Goal: Information Seeking & Learning: Find specific fact

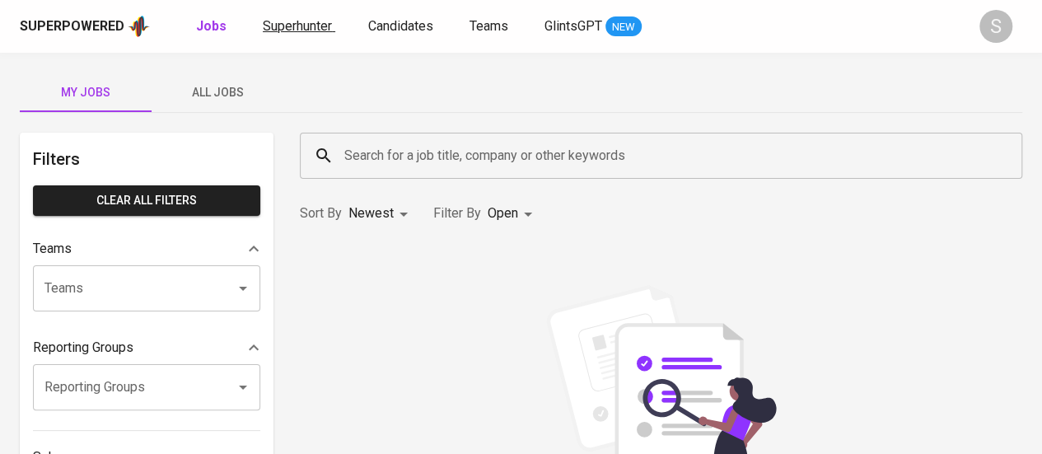
click at [280, 30] on span "Superhunter" at bounding box center [297, 26] width 69 height 16
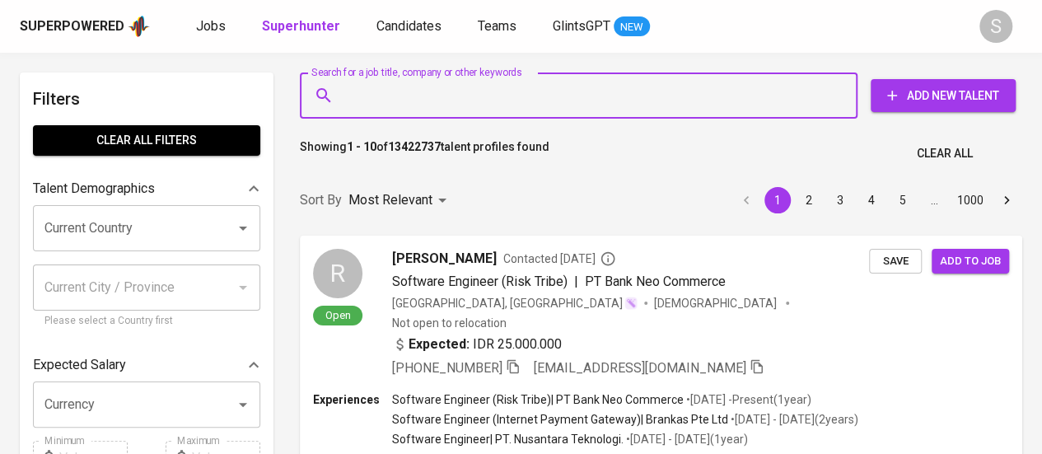
click at [501, 96] on input "Search for a job title, company or other keywords" at bounding box center [582, 95] width 485 height 31
paste input "[EMAIL_ADDRESS][DOMAIN_NAME]"
type input "[EMAIL_ADDRESS][DOMAIN_NAME]"
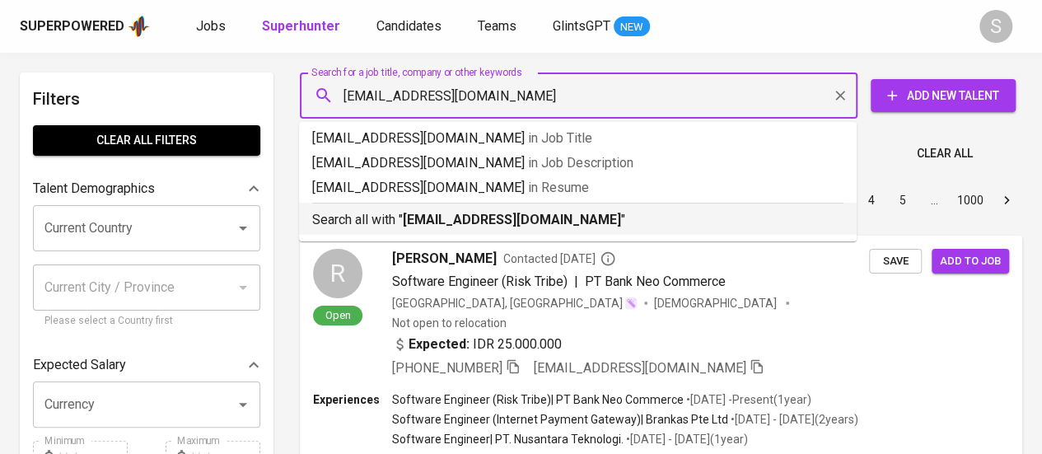
click at [466, 225] on b "[EMAIL_ADDRESS][DOMAIN_NAME]" at bounding box center [512, 220] width 218 height 16
click at [456, 218] on div "Sort By Most Relevant MOST_RELEVANT 1 2 3 4 5 … 1000" at bounding box center [661, 200] width 742 height 50
